Goal: Information Seeking & Learning: Learn about a topic

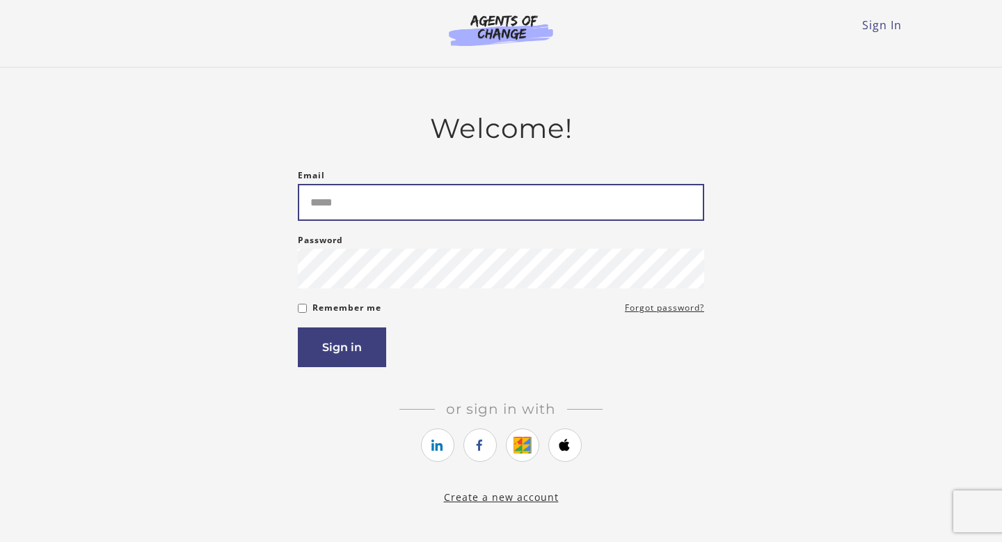
click at [500, 186] on input "Email" at bounding box center [501, 202] width 406 height 37
type input "**********"
click at [298, 327] on button "Sign in" at bounding box center [342, 347] width 88 height 40
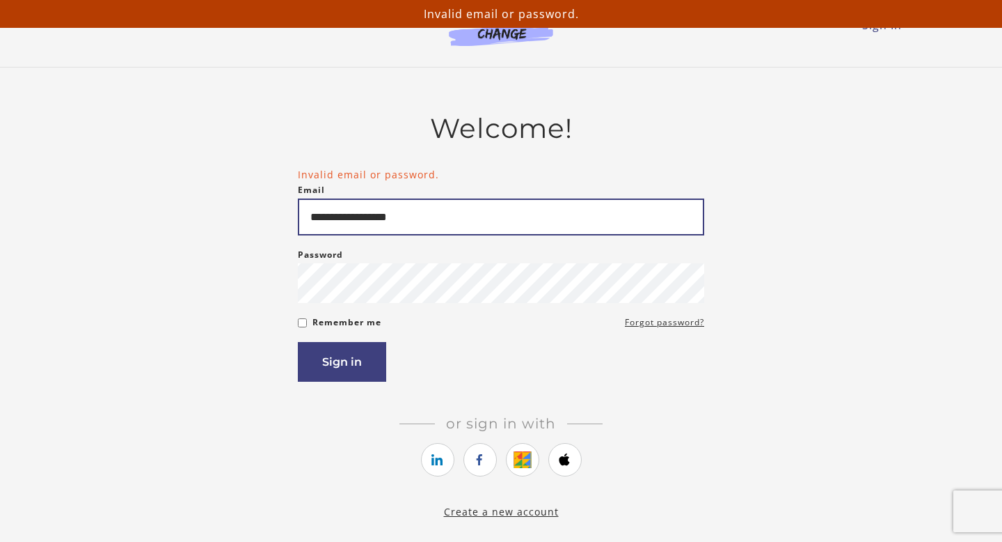
click at [546, 216] on input "**********" at bounding box center [501, 216] width 406 height 37
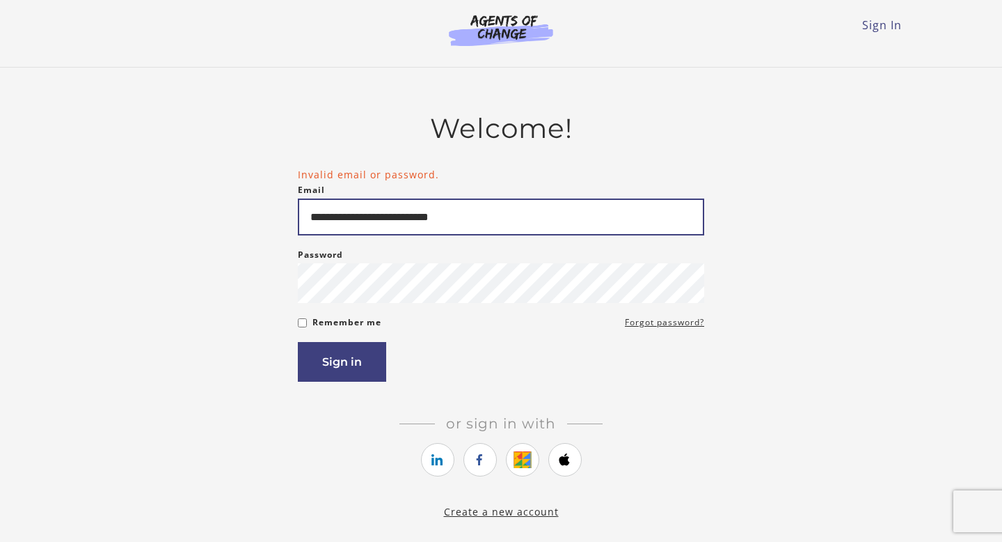
type input "**********"
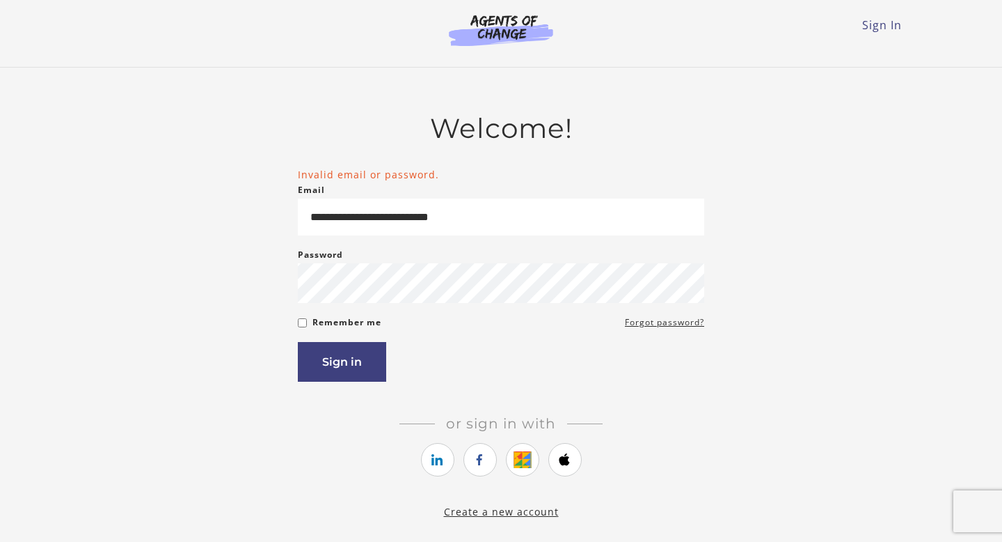
click at [391, 359] on div "Sign in" at bounding box center [501, 362] width 406 height 40
click at [372, 361] on button "Sign in" at bounding box center [342, 362] width 88 height 40
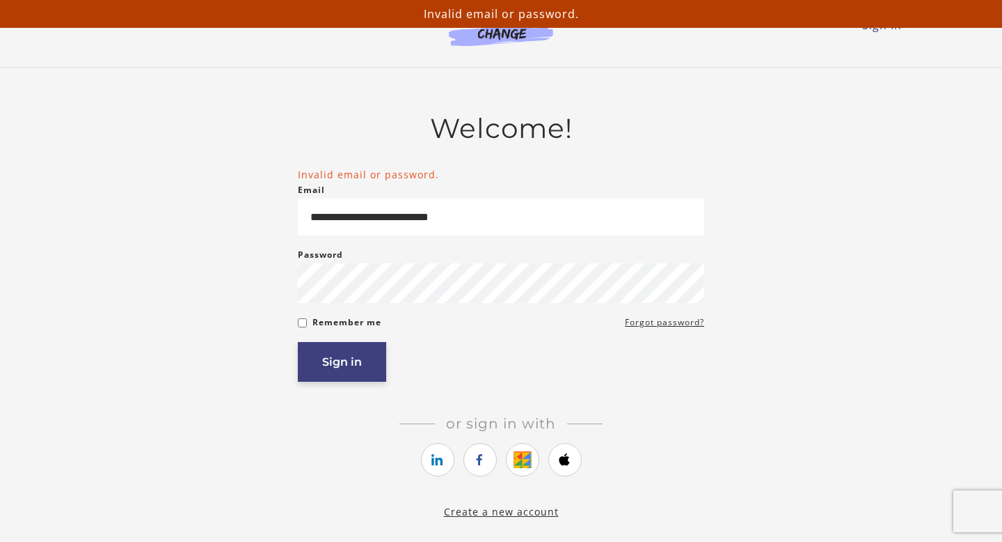
click at [351, 368] on button "Sign in" at bounding box center [342, 362] width 88 height 40
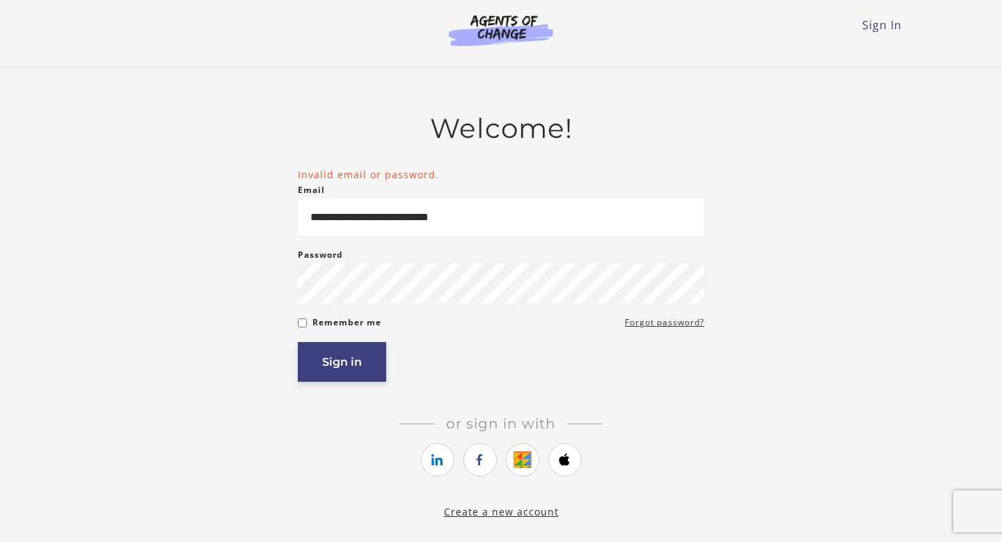
click at [328, 372] on button "Sign in" at bounding box center [342, 362] width 88 height 40
click at [368, 365] on button "Sign in" at bounding box center [342, 362] width 88 height 40
click at [353, 365] on button "Sign in" at bounding box center [342, 362] width 88 height 40
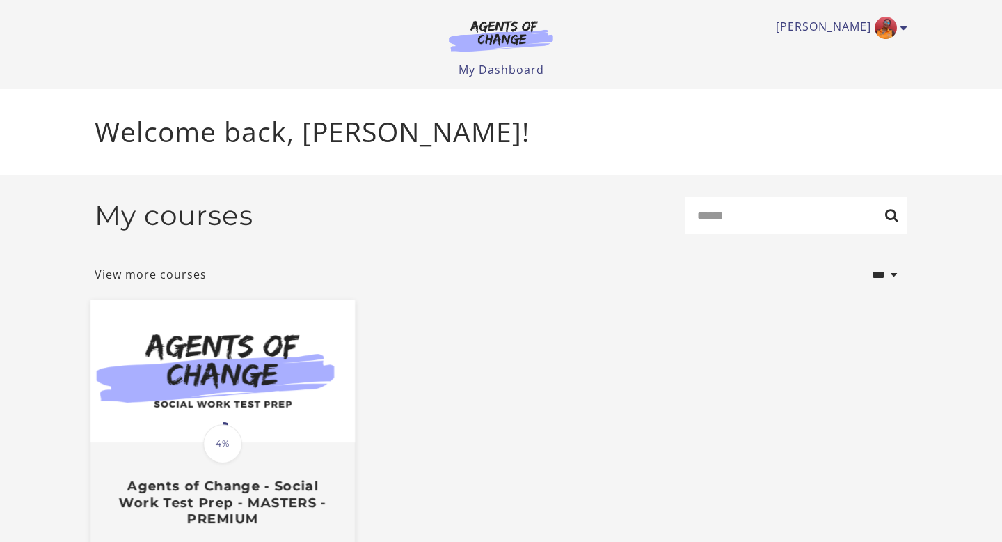
click at [301, 424] on img at bounding box center [222, 371] width 264 height 143
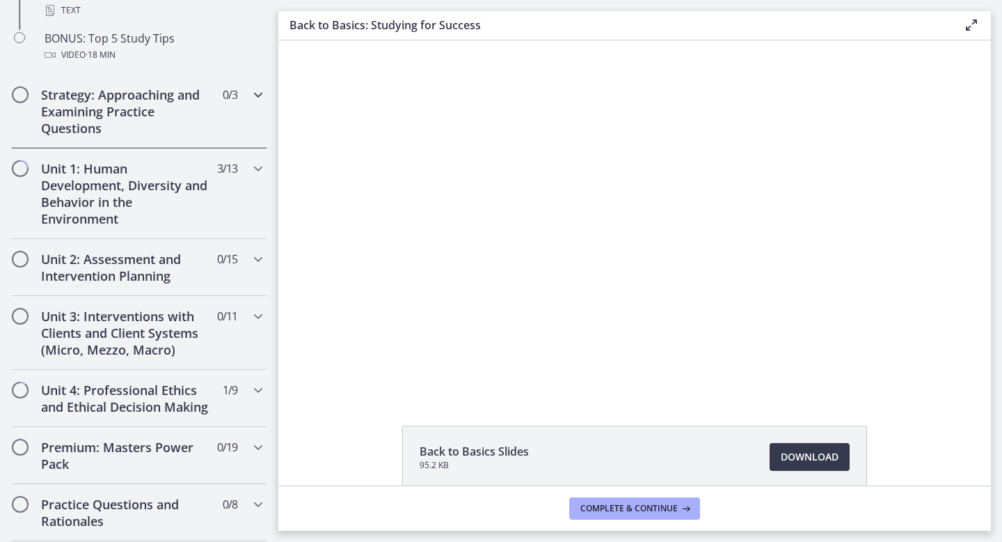
scroll to position [803, 0]
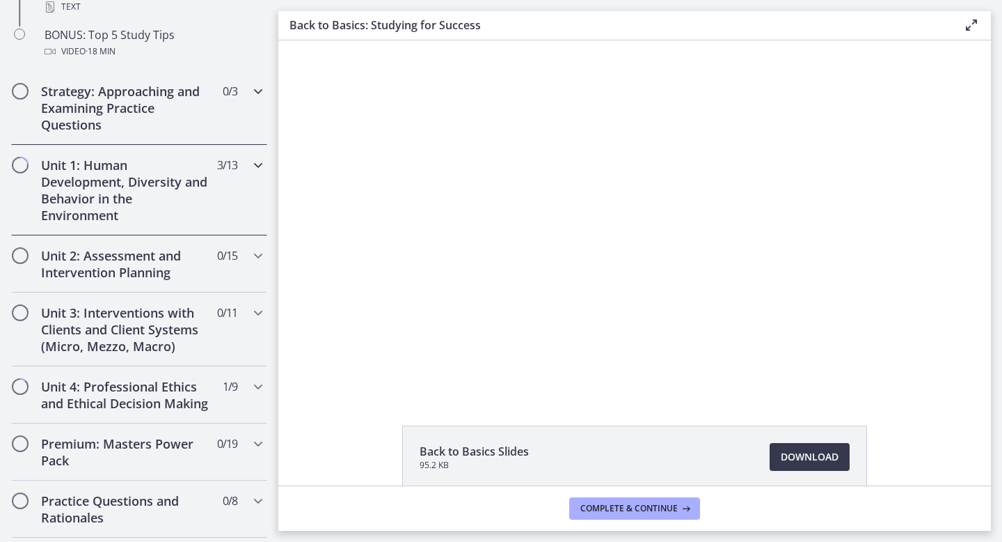
click at [217, 198] on div "Unit 1: Human Development, Diversity and Behavior in the Environment 3 / 13 Com…" at bounding box center [139, 190] width 256 height 90
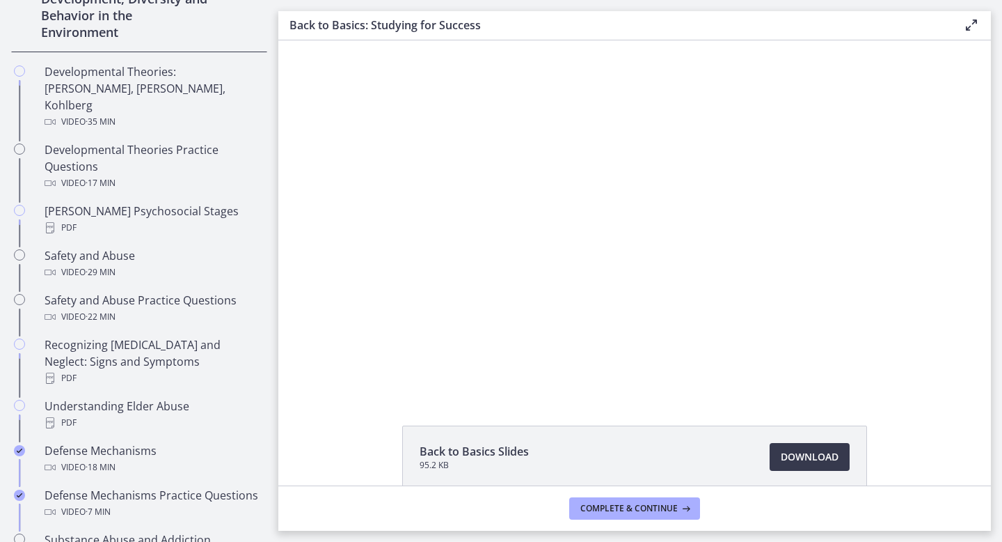
scroll to position [441, 0]
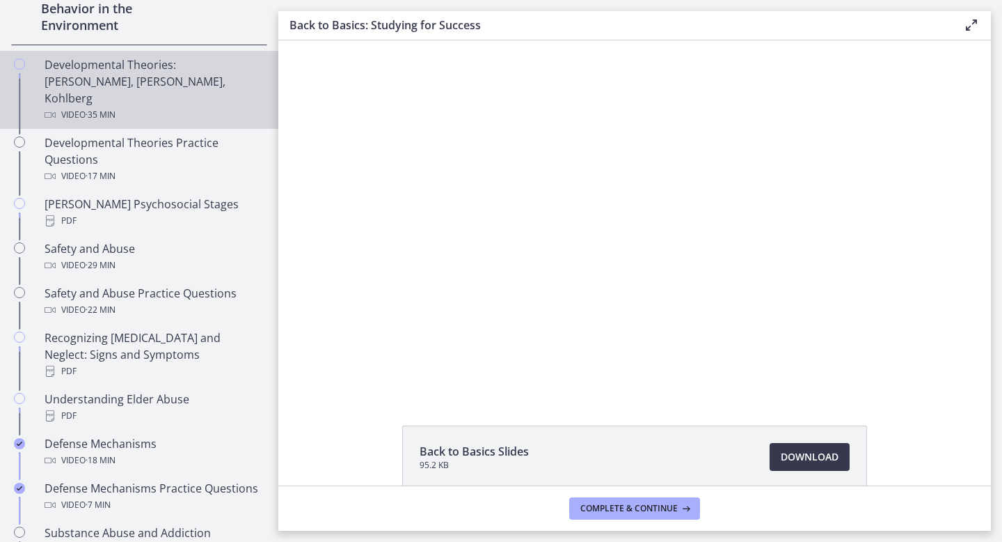
click at [201, 84] on div "Developmental Theories: [PERSON_NAME], [PERSON_NAME], Kohlberg Video · 35 min" at bounding box center [153, 89] width 217 height 67
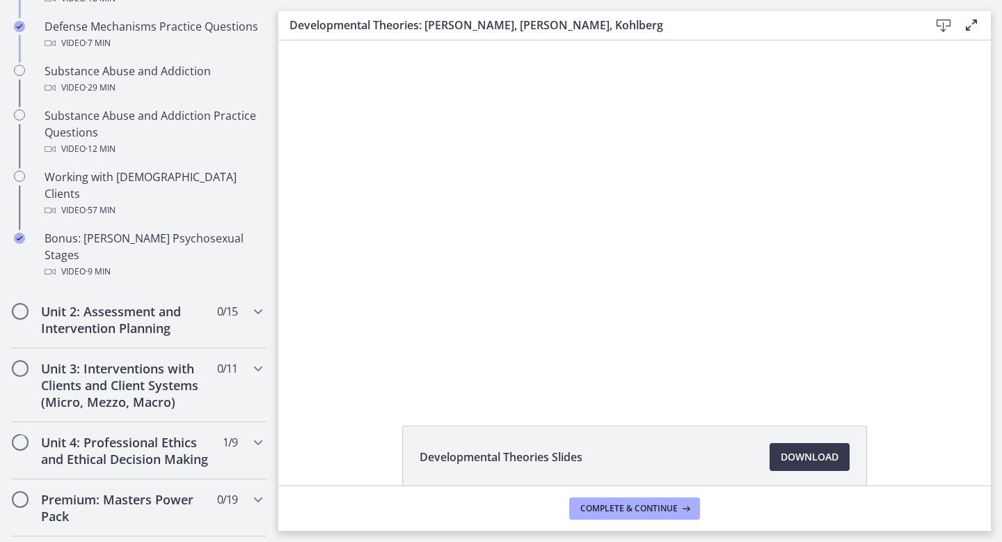
scroll to position [1286, 0]
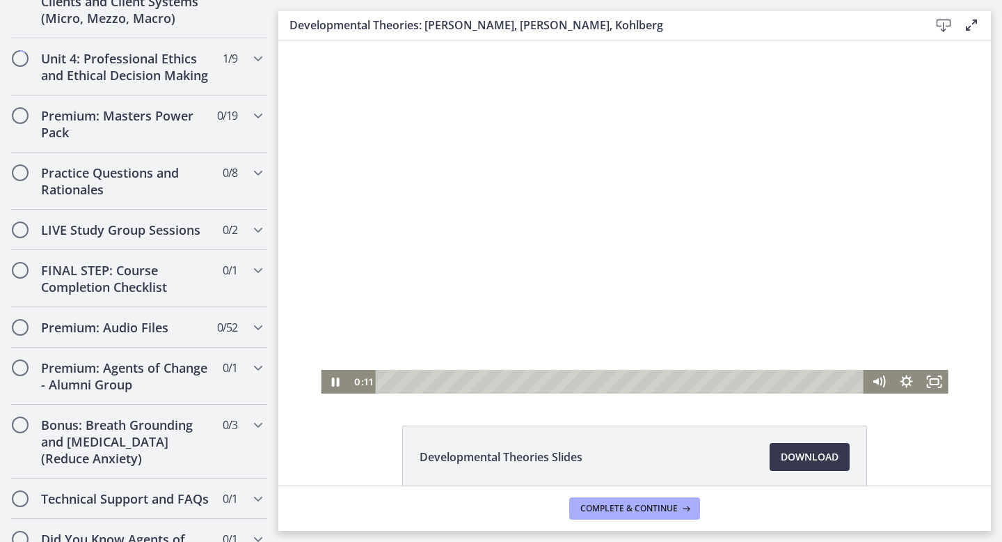
click at [461, 274] on div at bounding box center [634, 216] width 627 height 353
